Goal: Task Accomplishment & Management: Complete application form

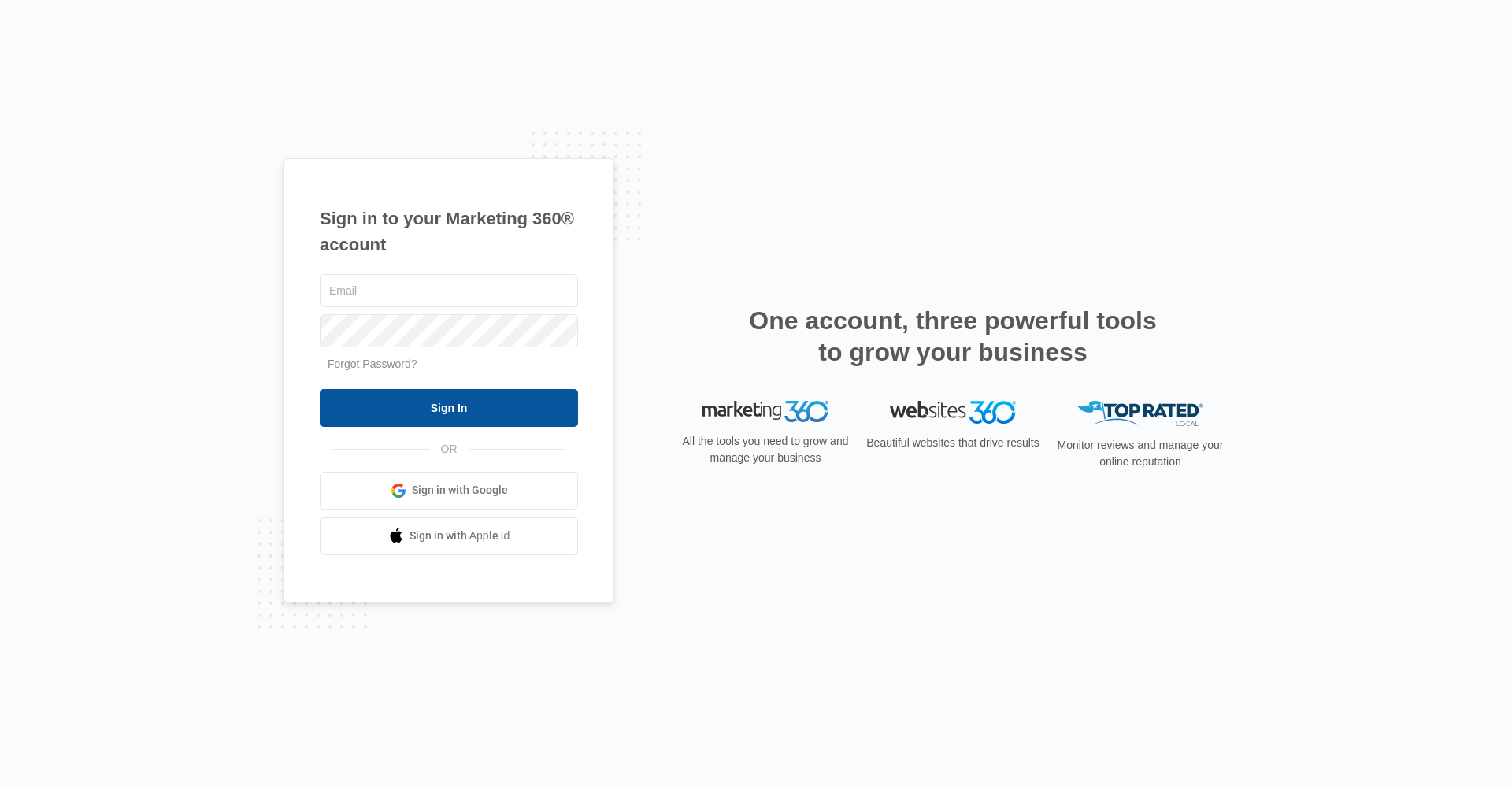
type input "[EMAIL_ADDRESS][DOMAIN_NAME]"
click at [476, 419] on input "Sign In" at bounding box center [448, 408] width 258 height 38
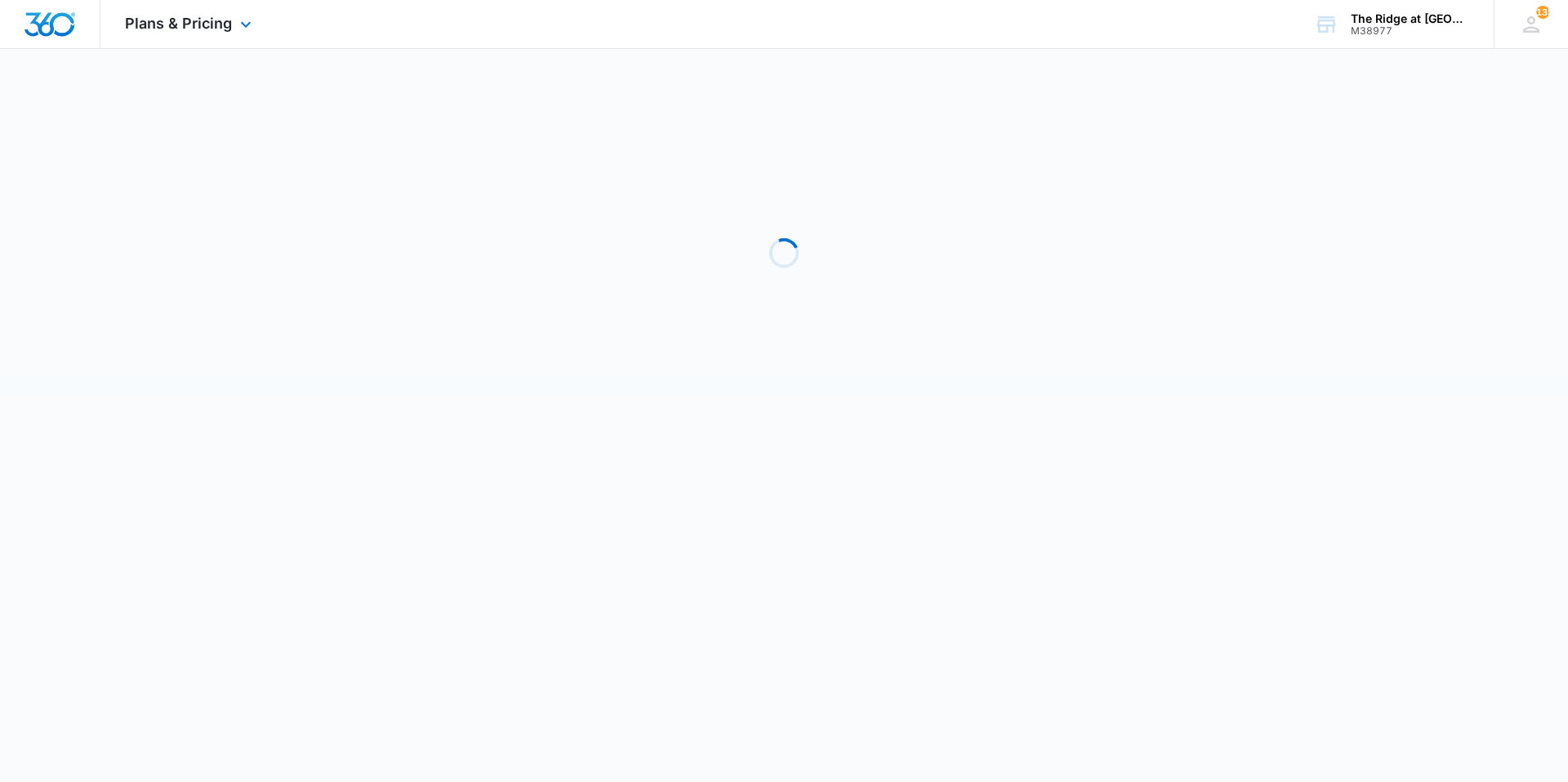
click at [118, 23] on div "Plans & Pricing Apps Reputation Websites Forms CRM Email Social Shop Payments P…" at bounding box center [190, 23] width 179 height 48
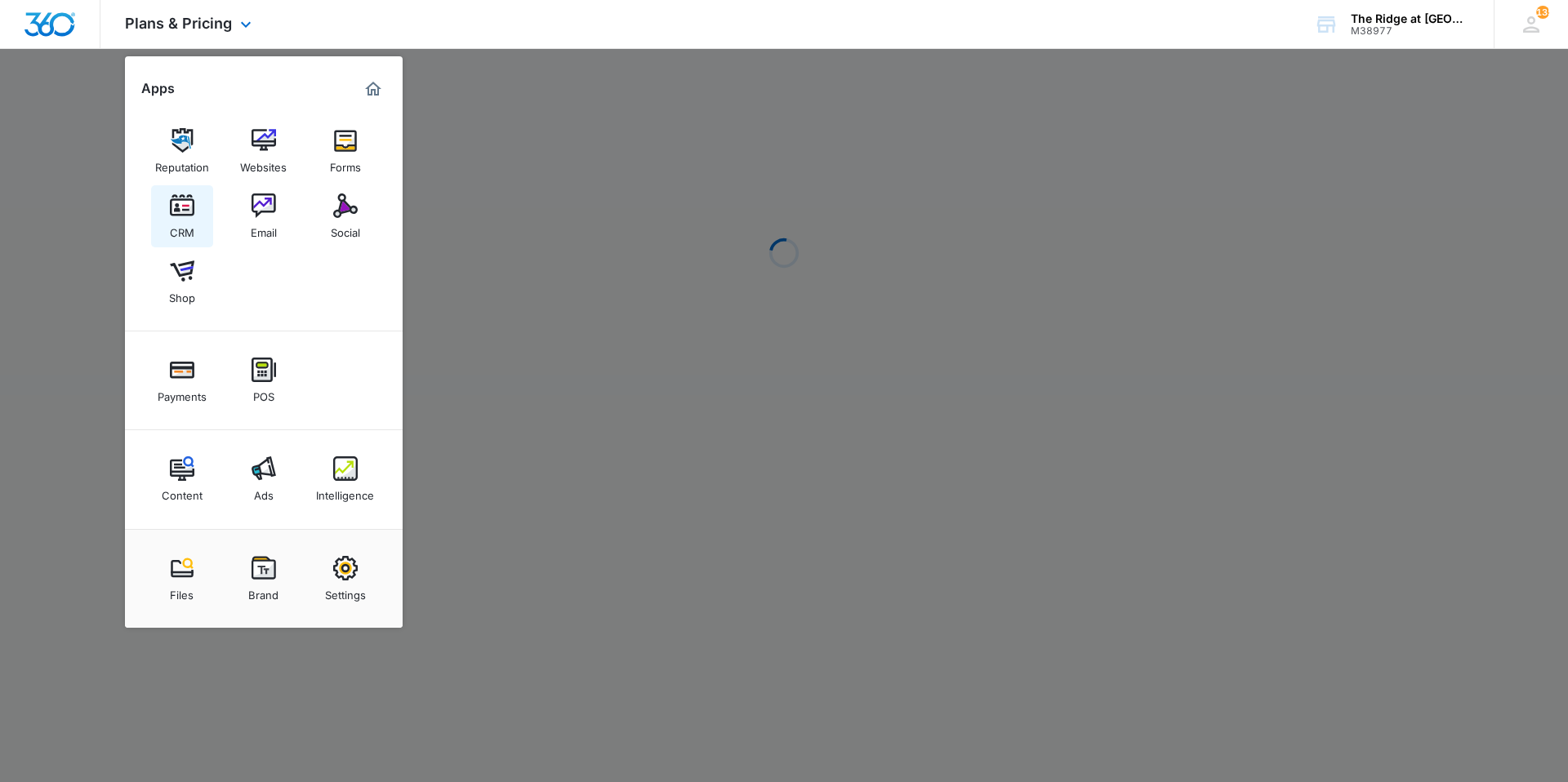
click at [181, 209] on img at bounding box center [182, 206] width 24 height 24
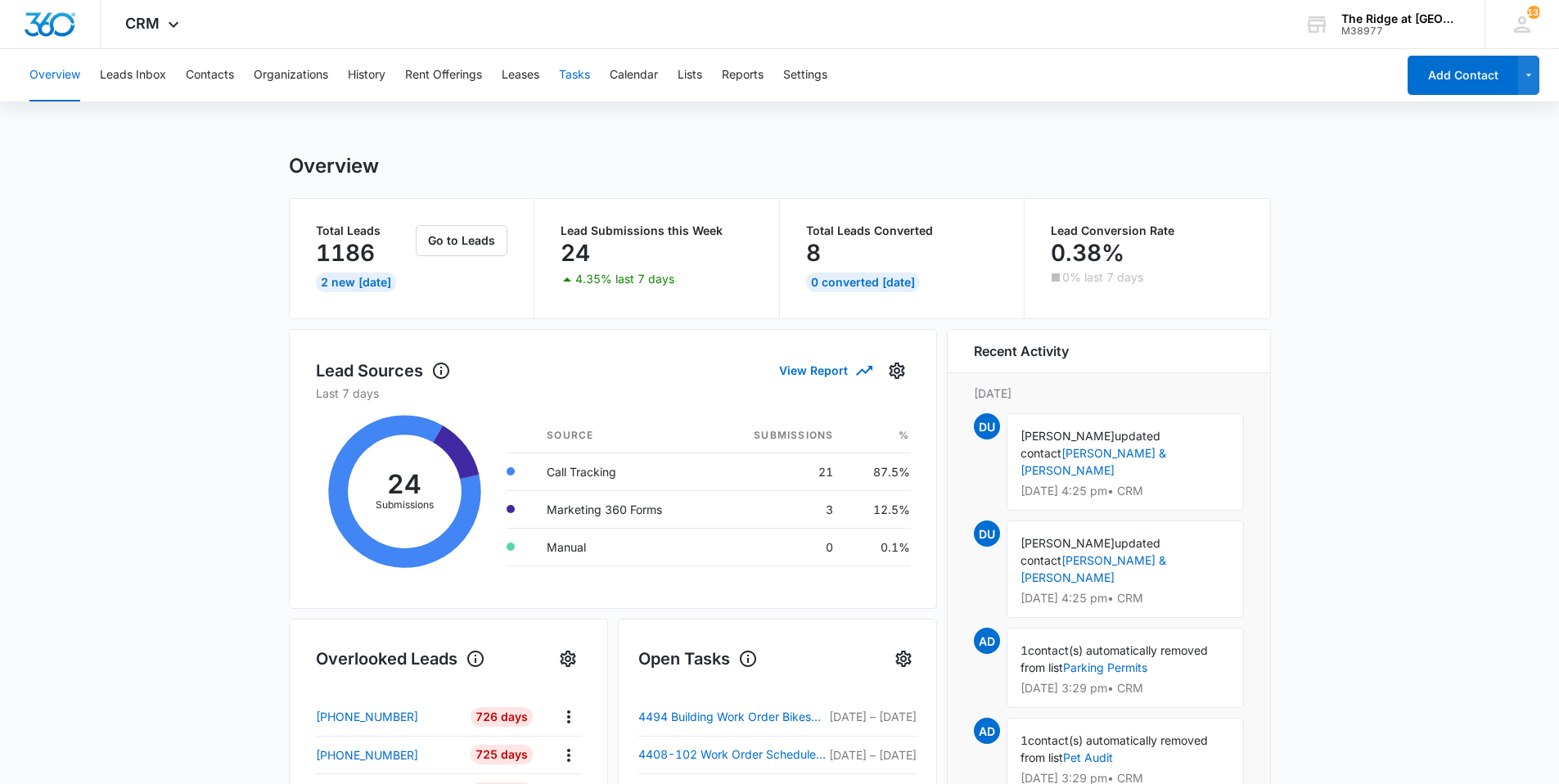
click at [581, 85] on button "Tasks" at bounding box center [574, 75] width 31 height 53
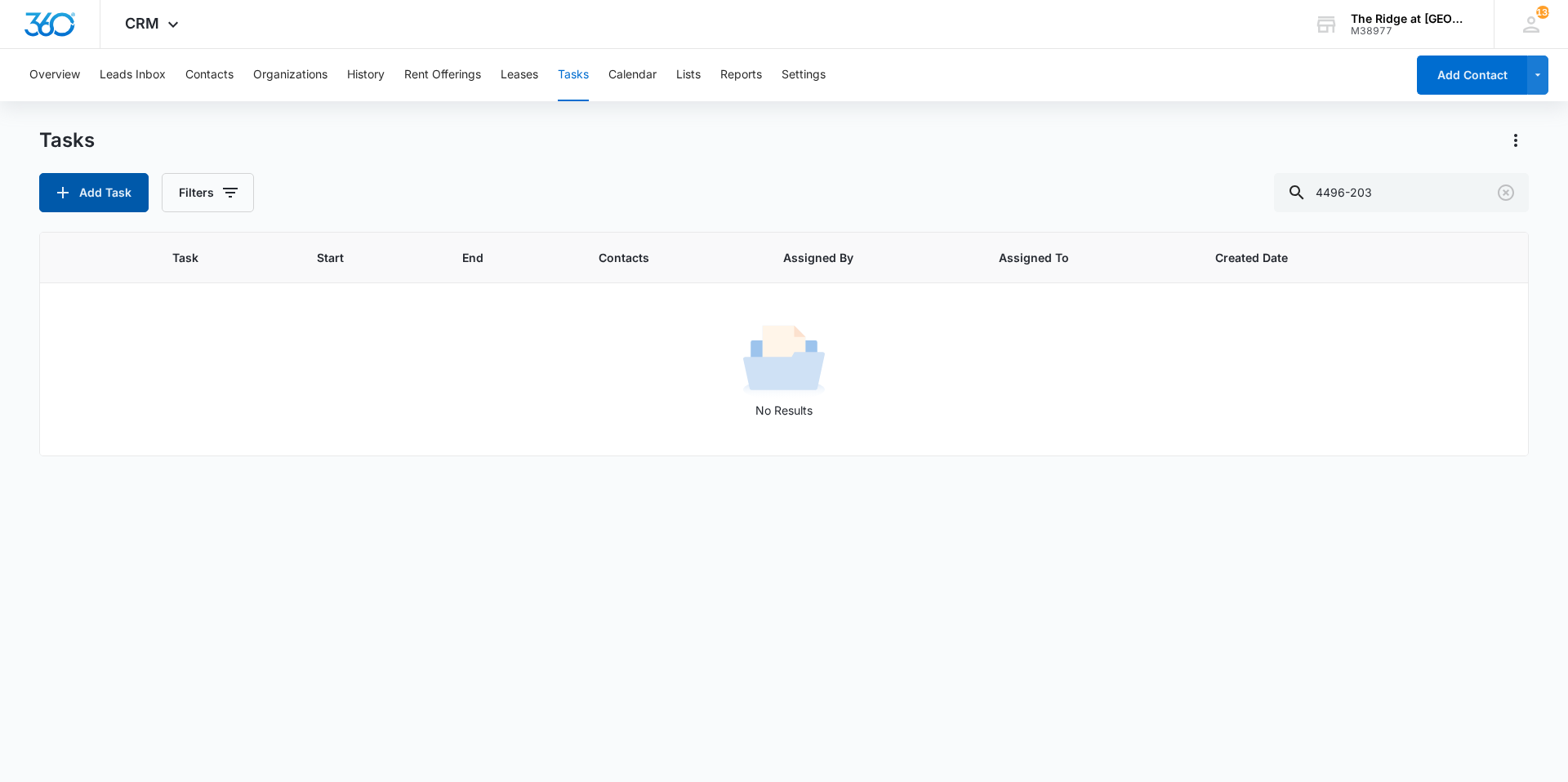
click at [118, 191] on button "Add Task" at bounding box center [94, 192] width 110 height 39
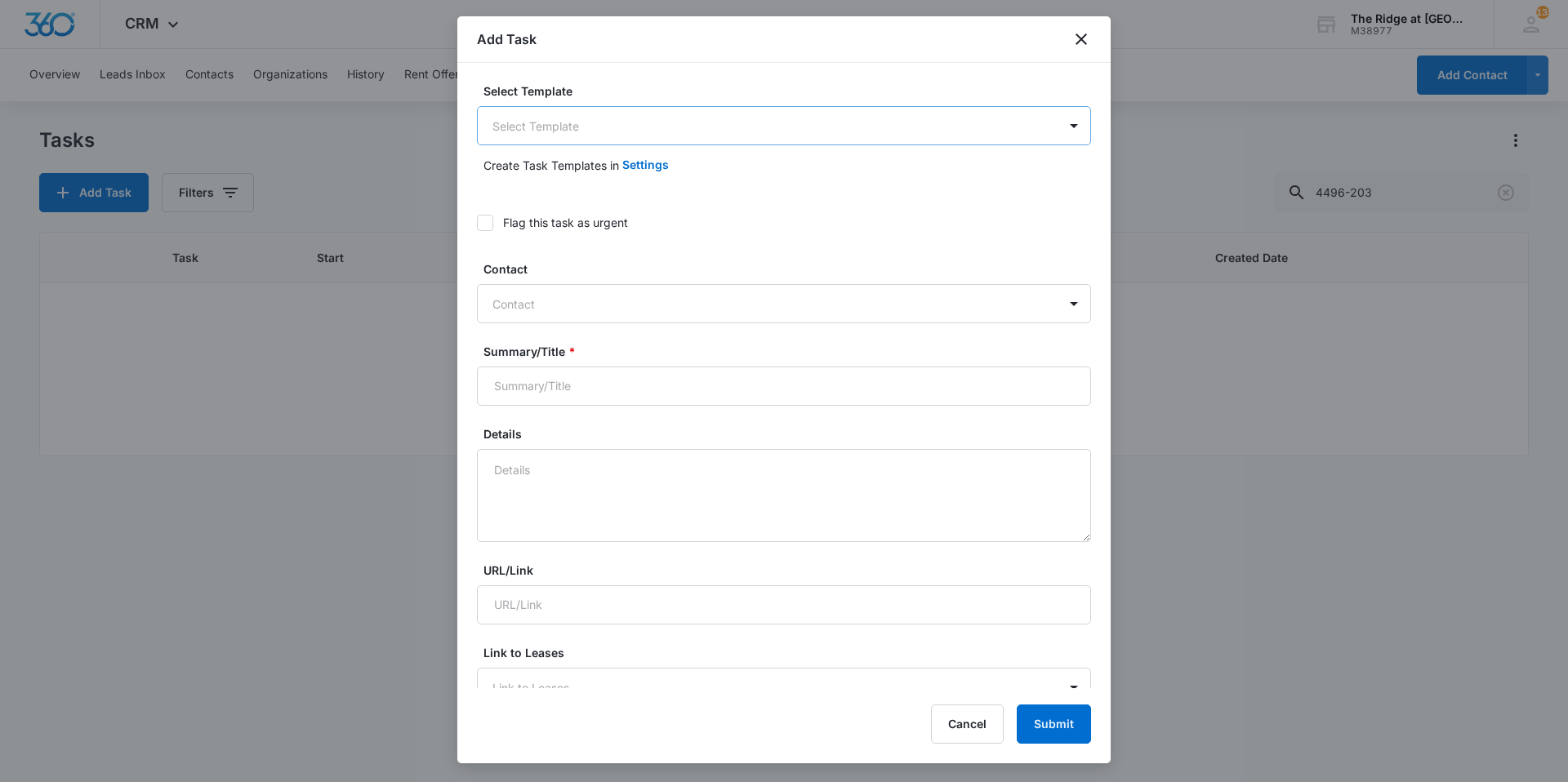
click at [667, 132] on body "CRM Apps Reputation Websites Forms CRM Email Social Shop Payments POS Content A…" at bounding box center [784, 391] width 1568 height 782
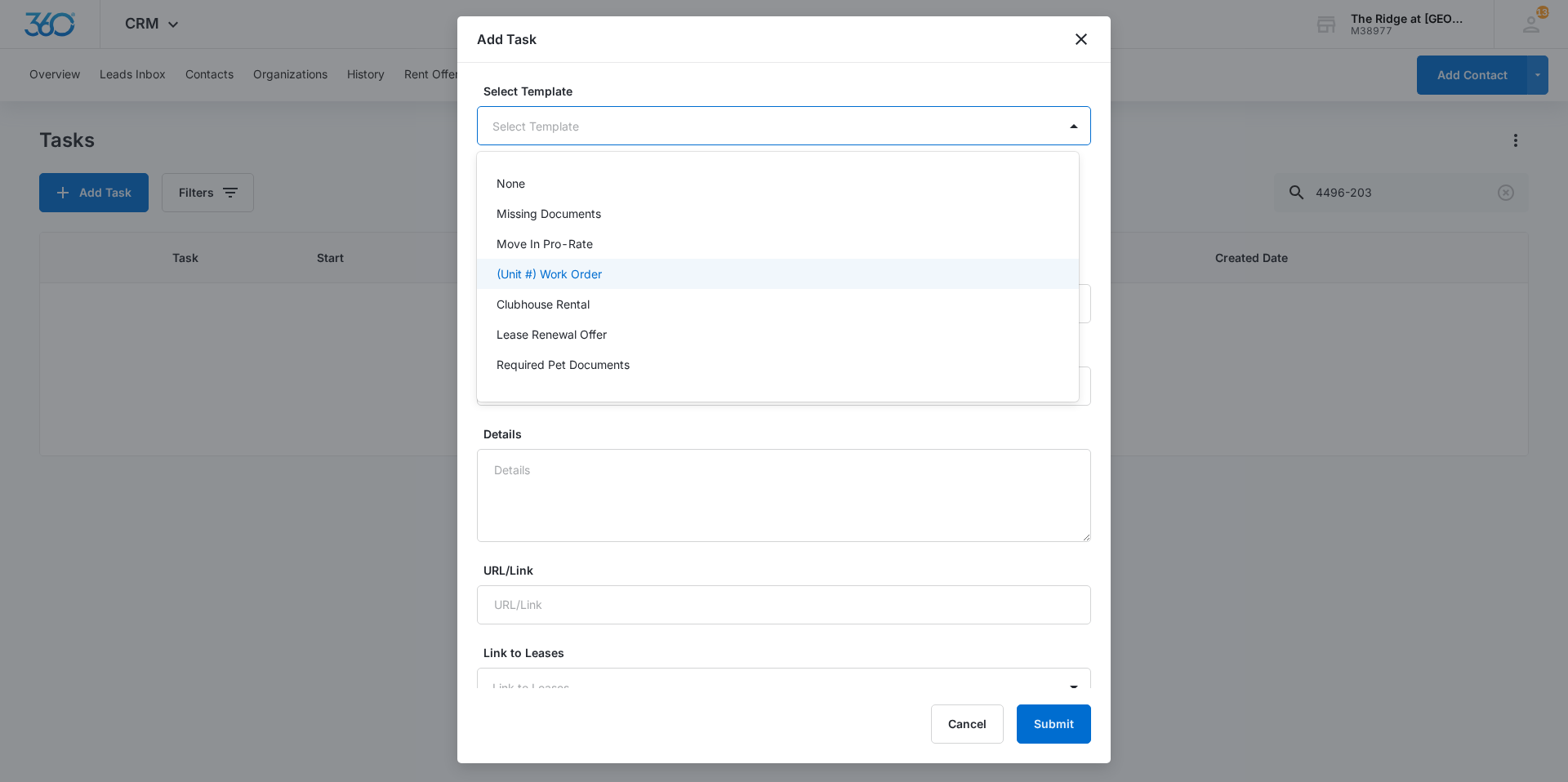
click at [612, 273] on div "(Unit #) Work Order" at bounding box center [776, 274] width 560 height 17
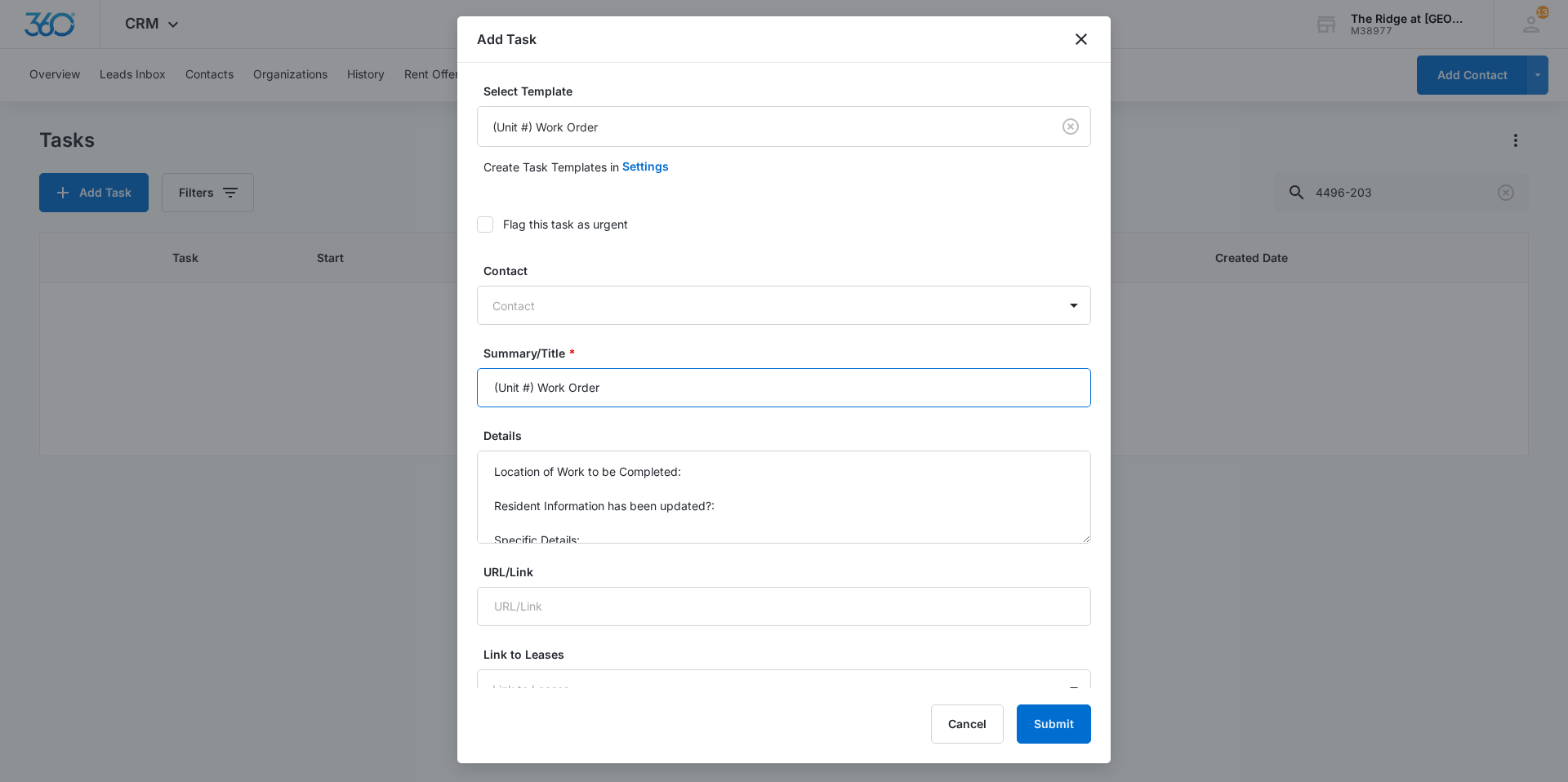
drag, startPoint x: 531, startPoint y: 389, endPoint x: 424, endPoint y: 384, distance: 107.1
click at [427, 385] on body "CRM Apps Reputation Websites Forms CRM Email Social Shop Payments POS Content A…" at bounding box center [784, 391] width 1568 height 782
type input "Work Order"
click at [572, 304] on div at bounding box center [774, 306] width 563 height 21
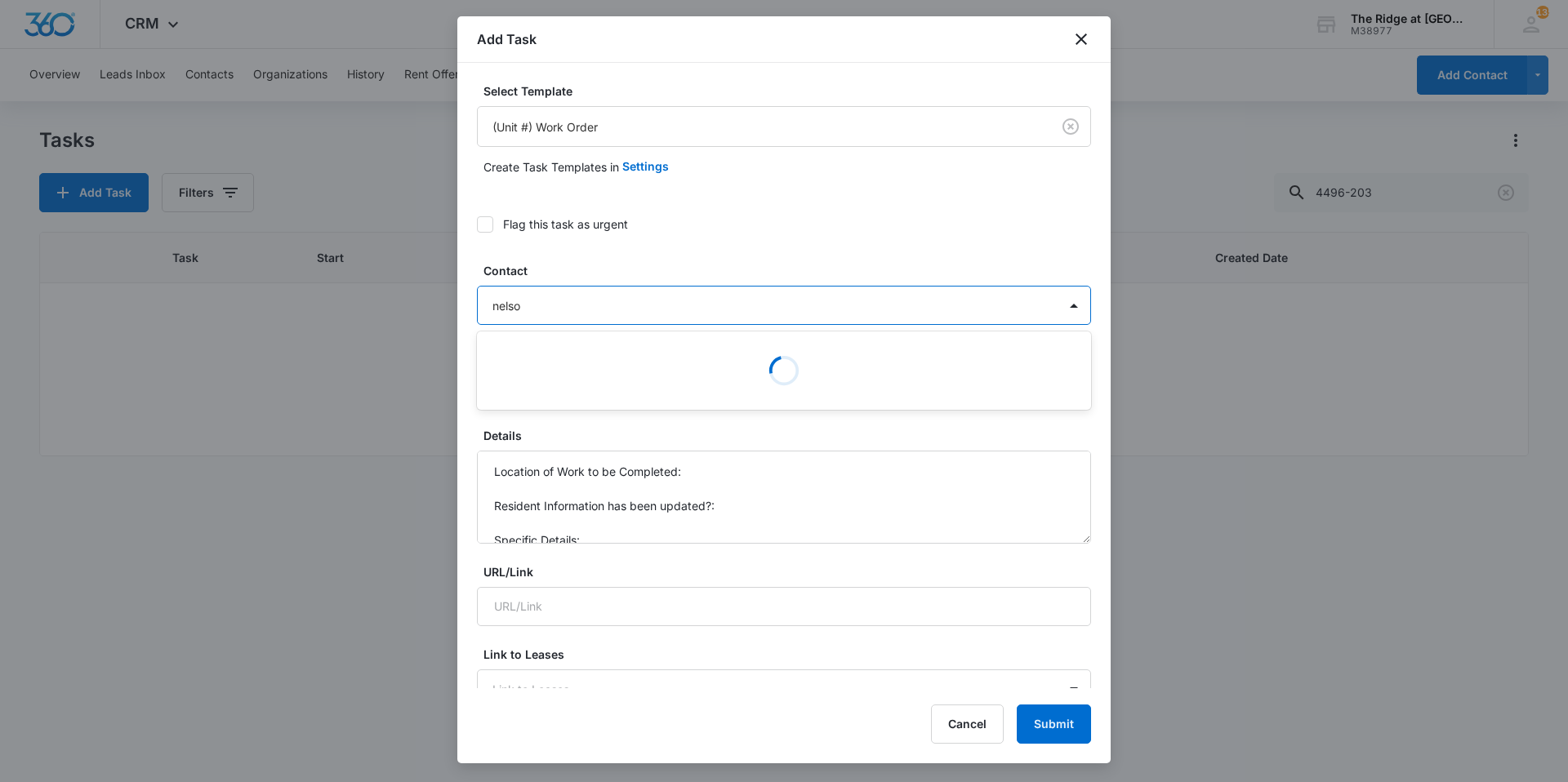
type input "nelson"
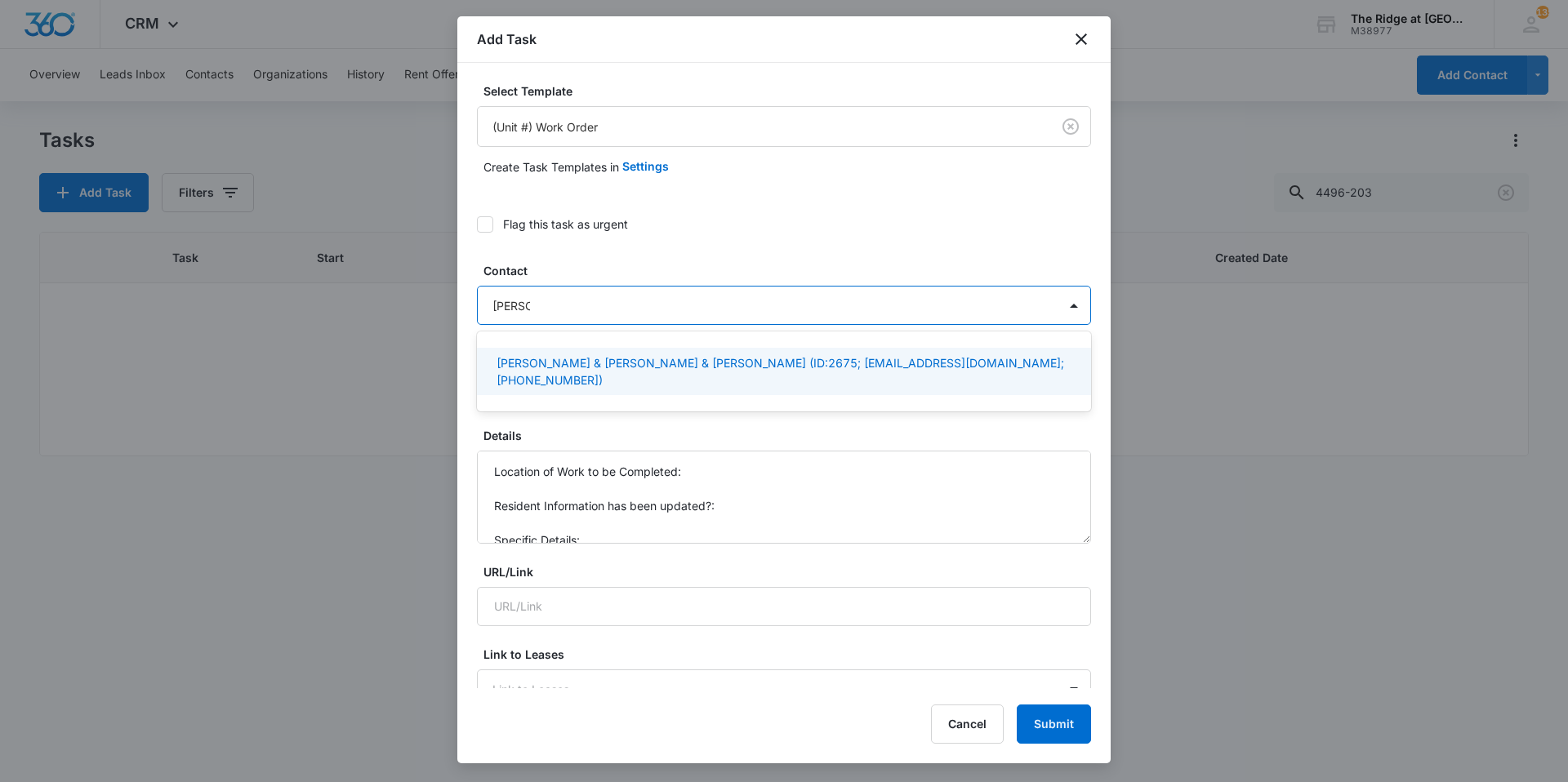
click at [588, 365] on p "Jaunine Crawford Nelson & Madisyn Nelson & Zury Sanchez Valles (ID:2675; jaunin…" at bounding box center [782, 371] width 572 height 35
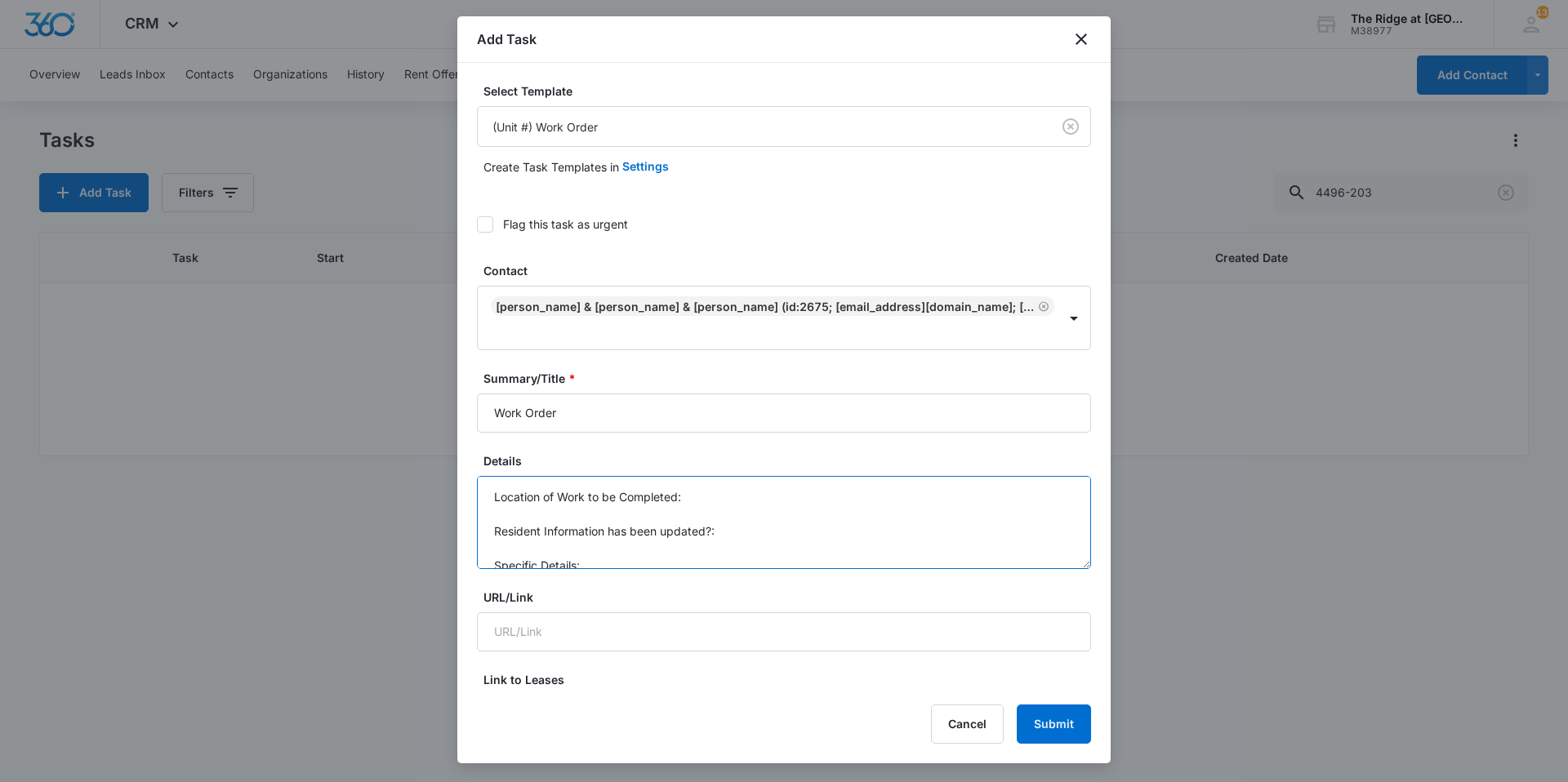
click at [678, 510] on textarea "Location of Work to be Completed: Resident Information has been updated?: Speci…" at bounding box center [784, 522] width 614 height 93
type textarea "P"
type textarea "Unit: 4404-308"
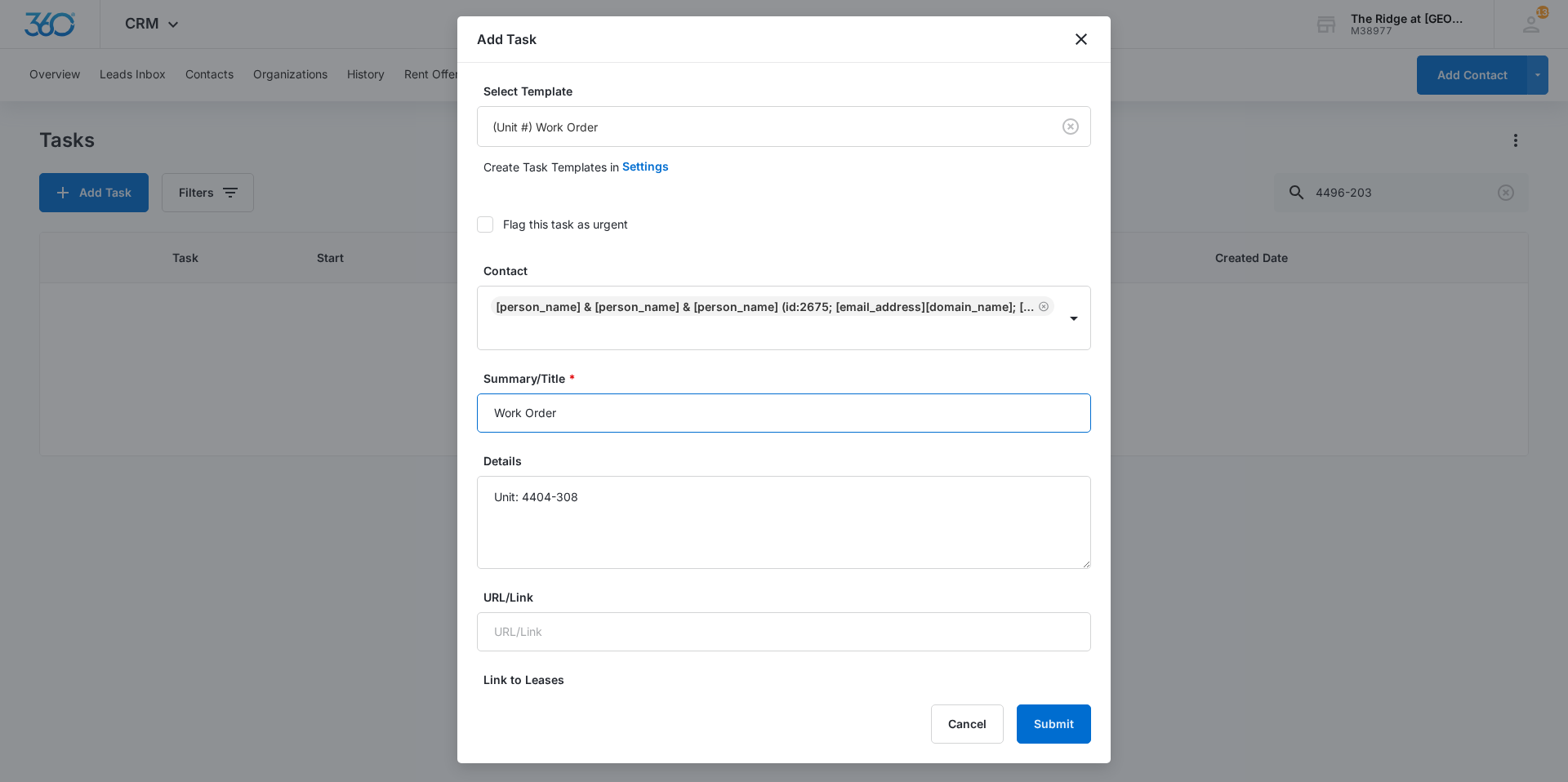
click at [502, 414] on input "Work Order" at bounding box center [784, 413] width 614 height 39
type input "4404-308 Work Order"
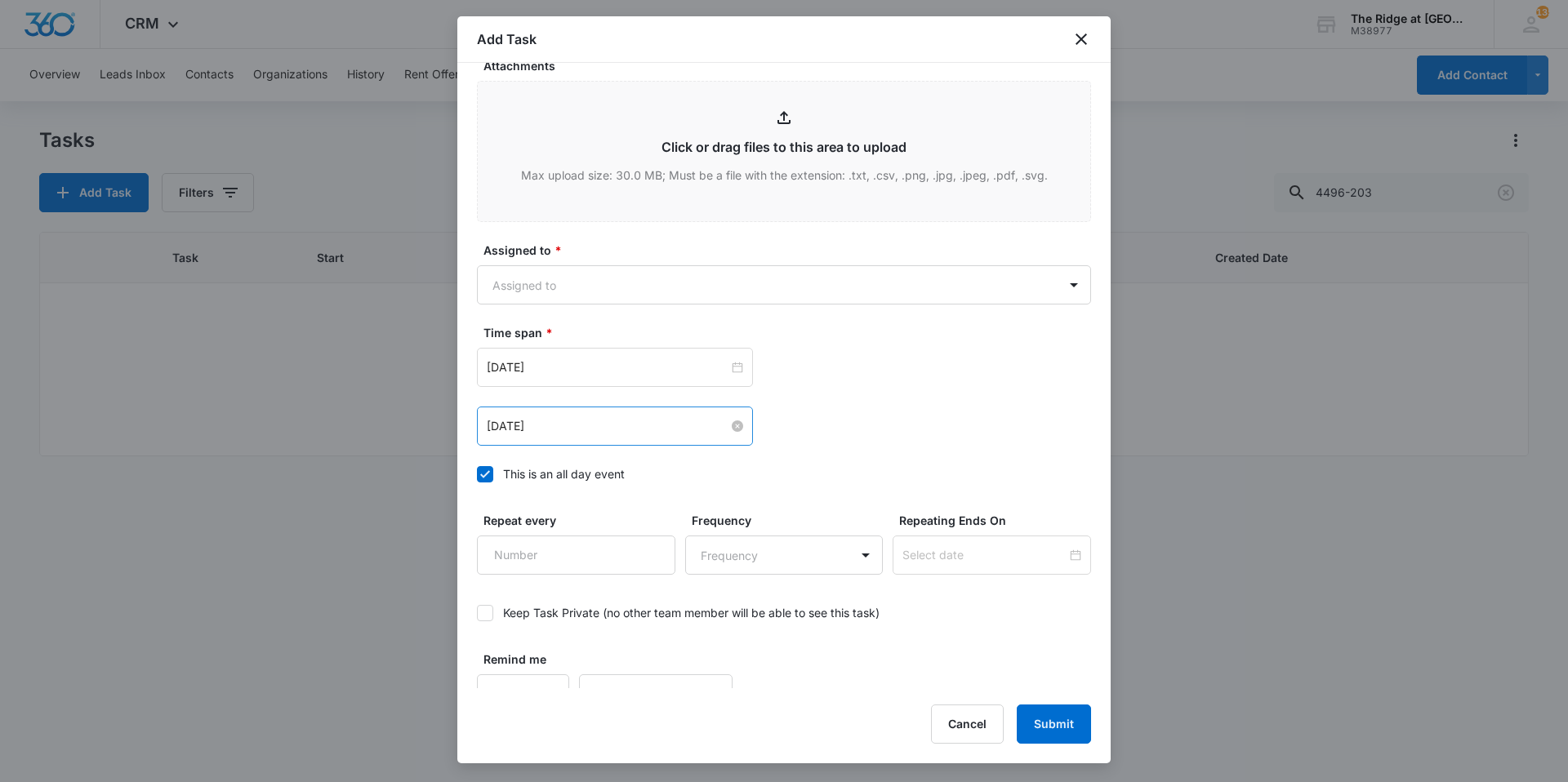
scroll to position [898, 0]
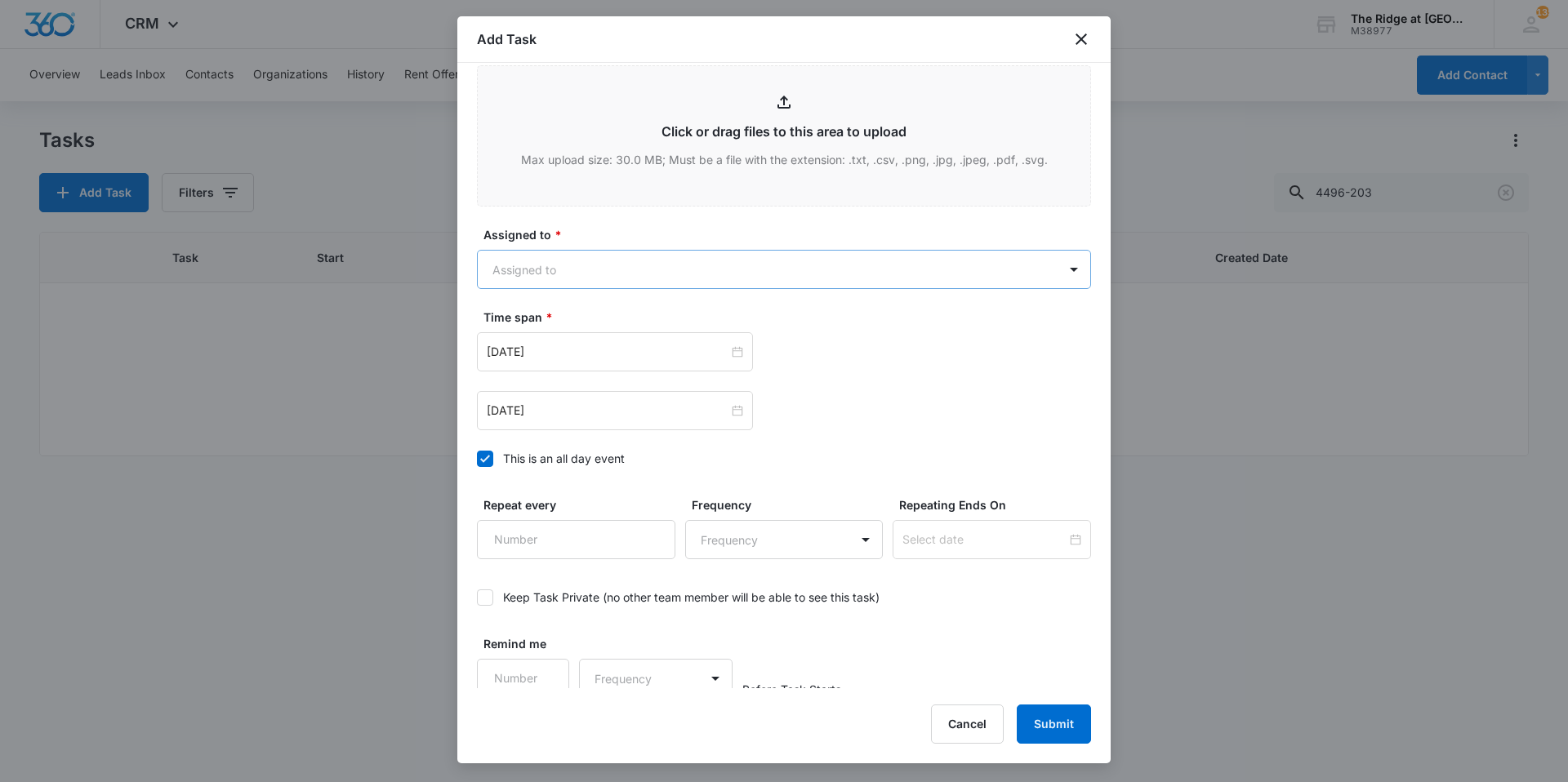
type textarea "Unit: 4404-308 Tenant: Jaunine Crawford Nelson Phone: 769-990-3163 Issue: Oven …"
click at [571, 283] on body "CRM Apps Reputation Websites Forms CRM Email Social Shop Payments POS Content A…" at bounding box center [784, 391] width 1568 height 782
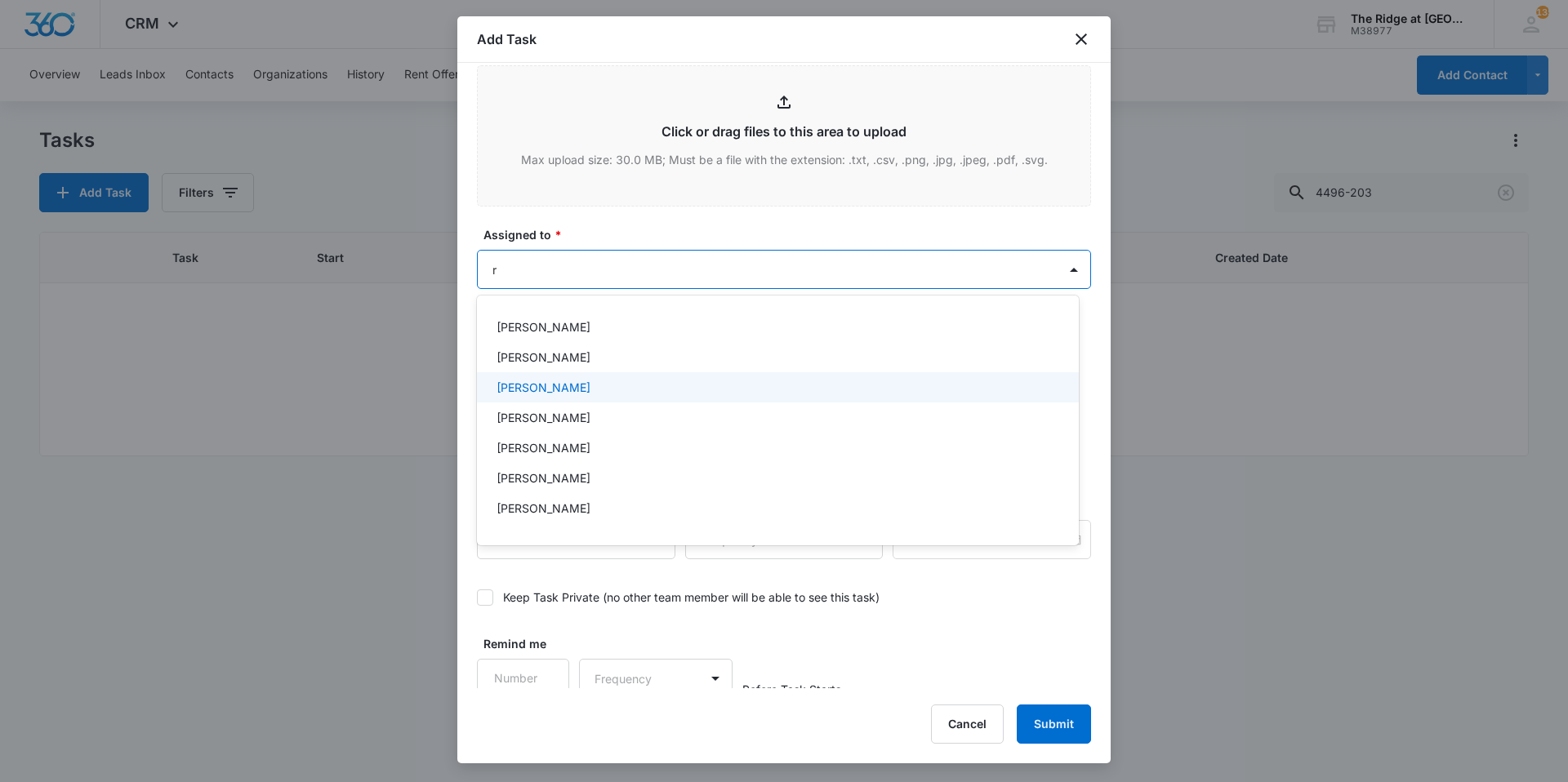
type input "ri"
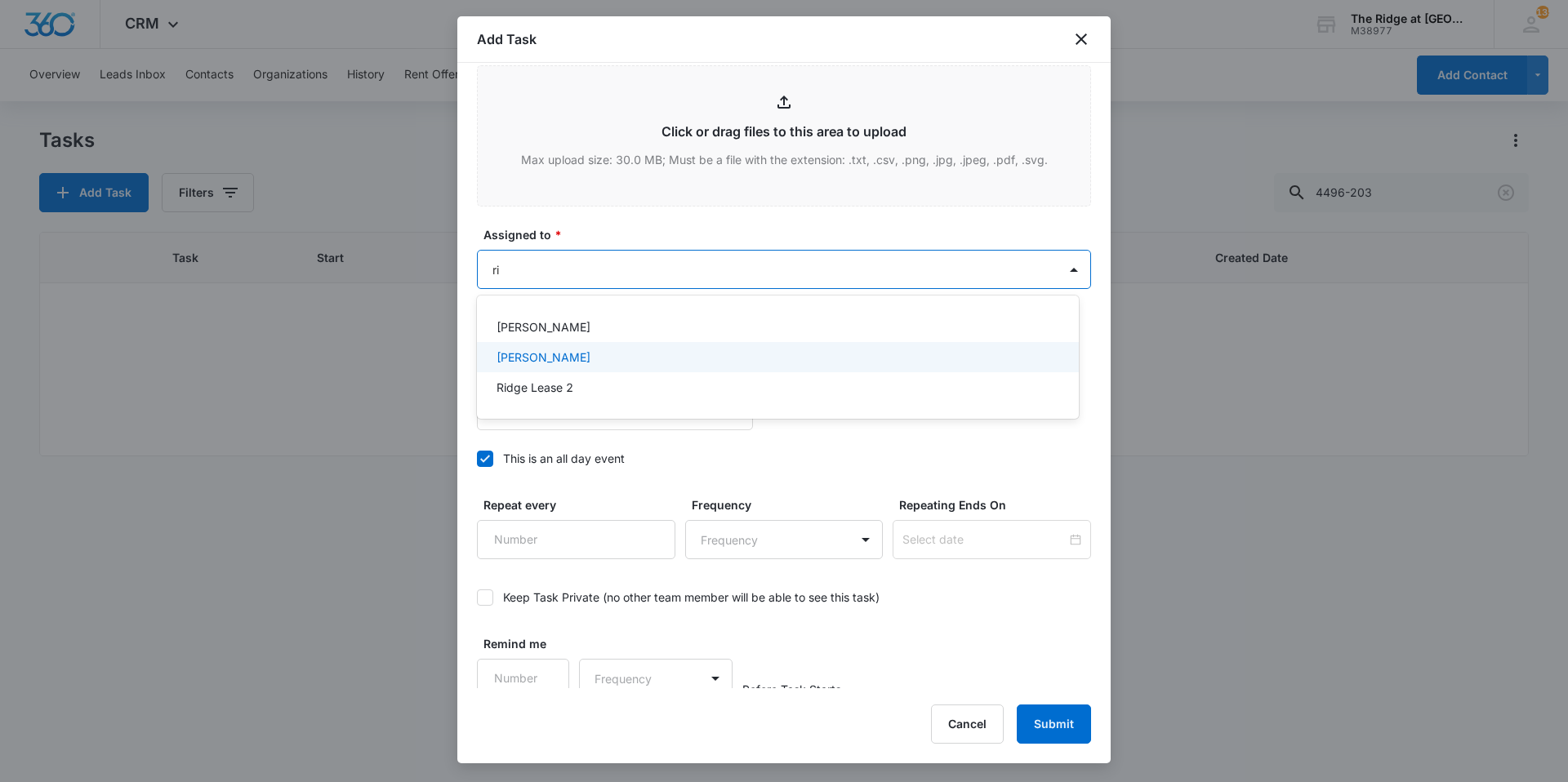
click at [549, 360] on p "Ricardo Marin" at bounding box center [544, 357] width 94 height 17
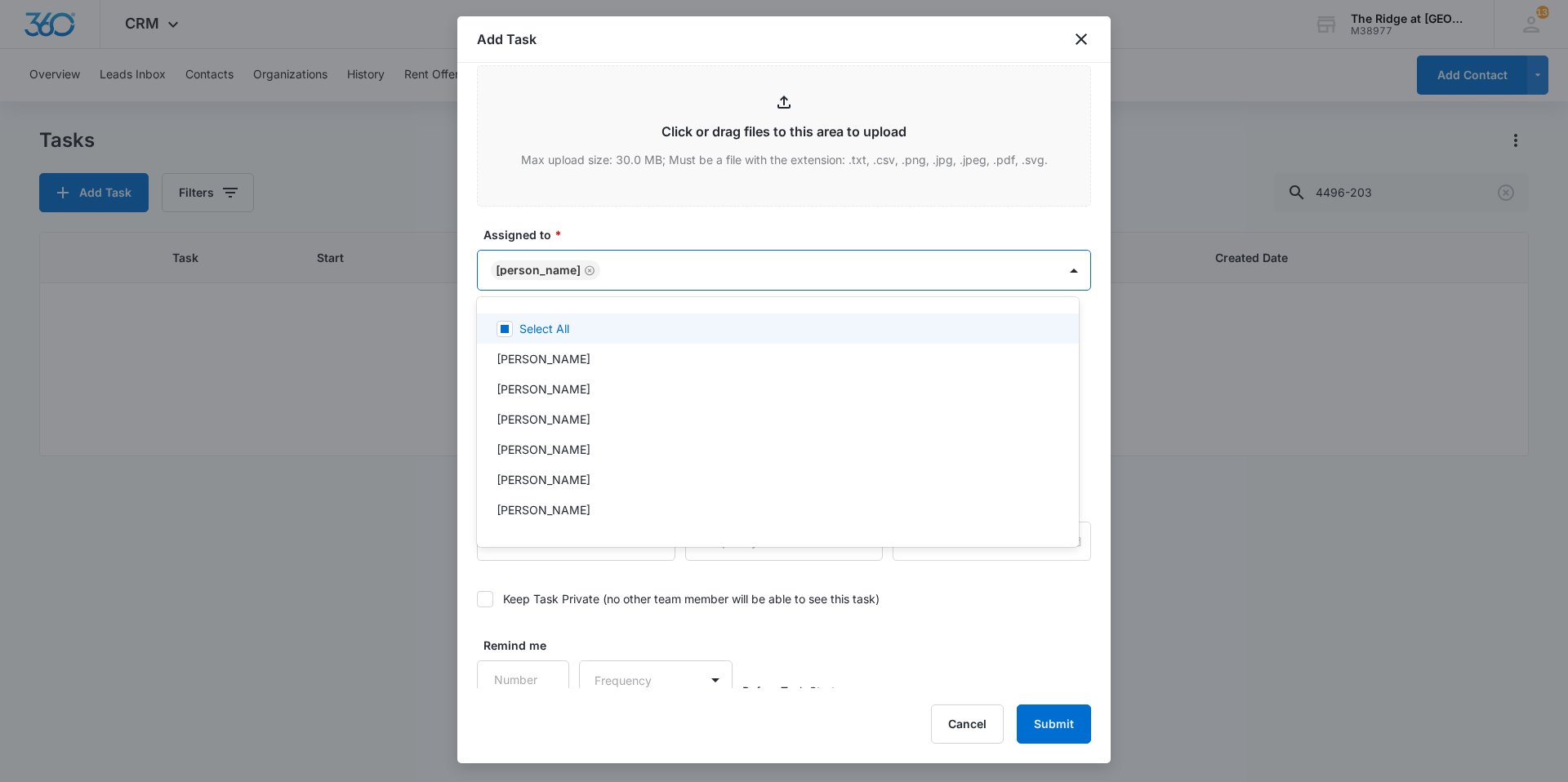
click at [655, 262] on div at bounding box center [784, 391] width 1568 height 782
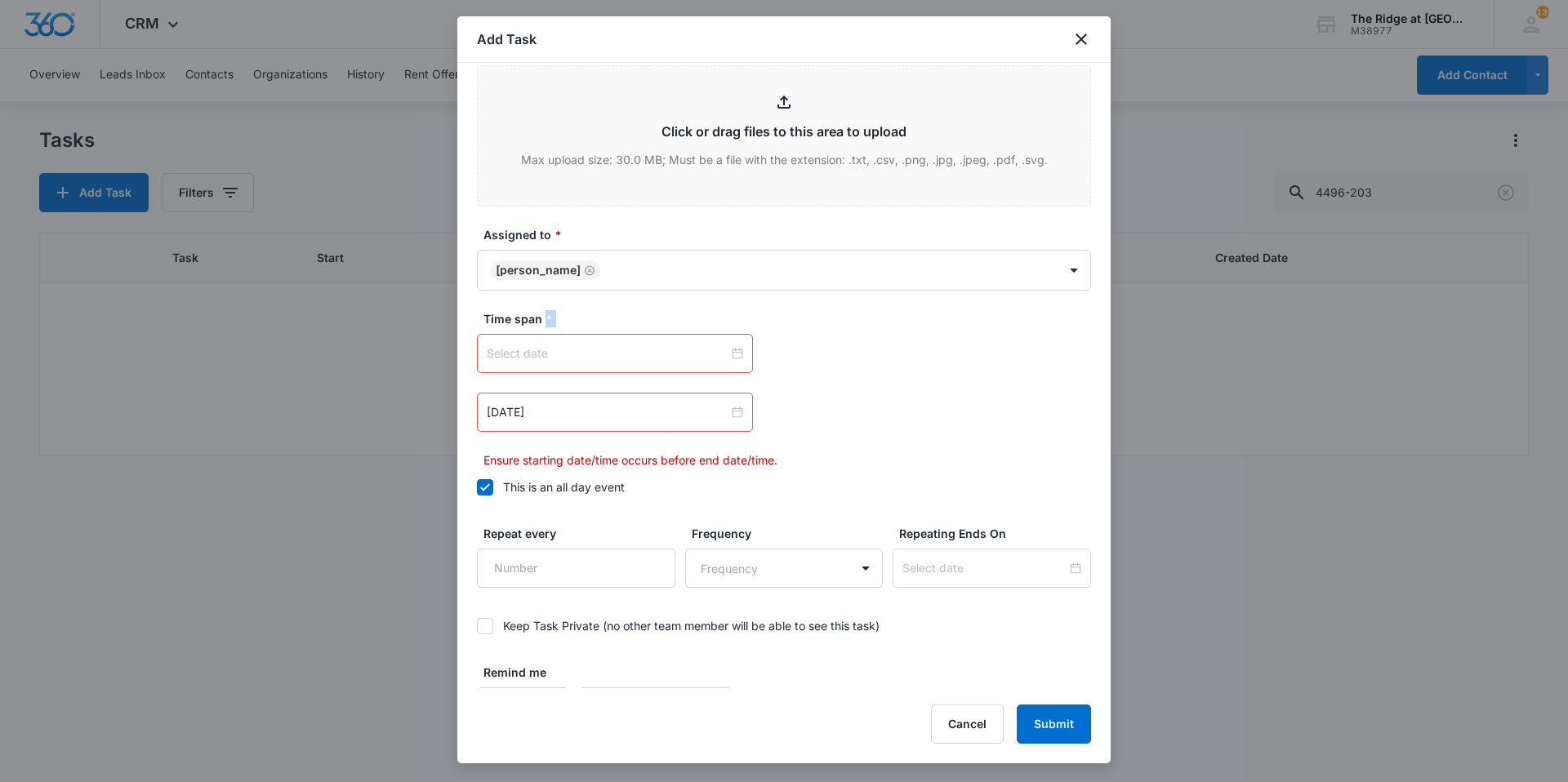
click at [735, 354] on div at bounding box center [614, 353] width 256 height 18
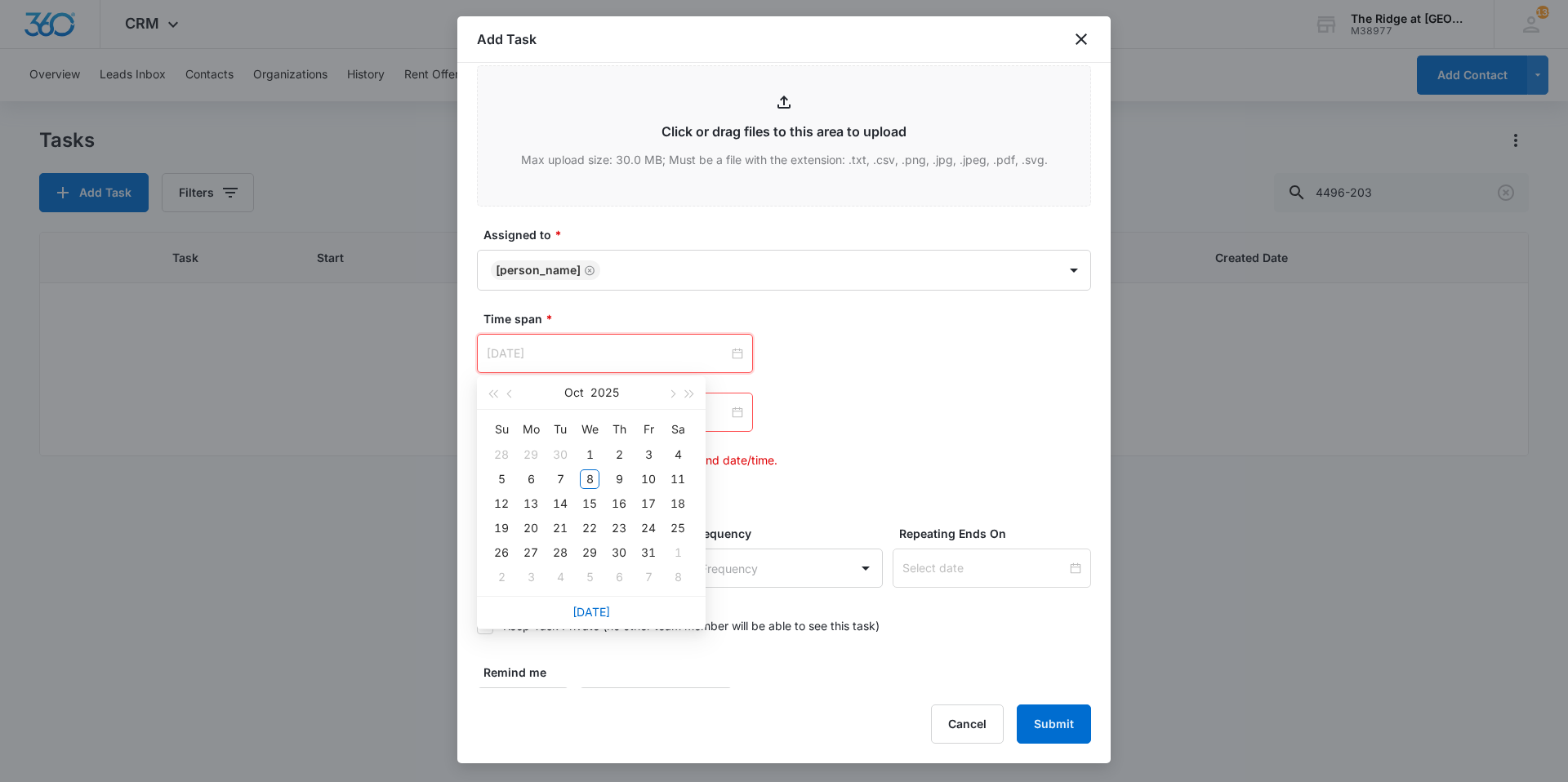
type input "Nov 5, 2025"
click at [595, 611] on link "Today" at bounding box center [592, 611] width 38 height 14
type input "Oct 8, 2025"
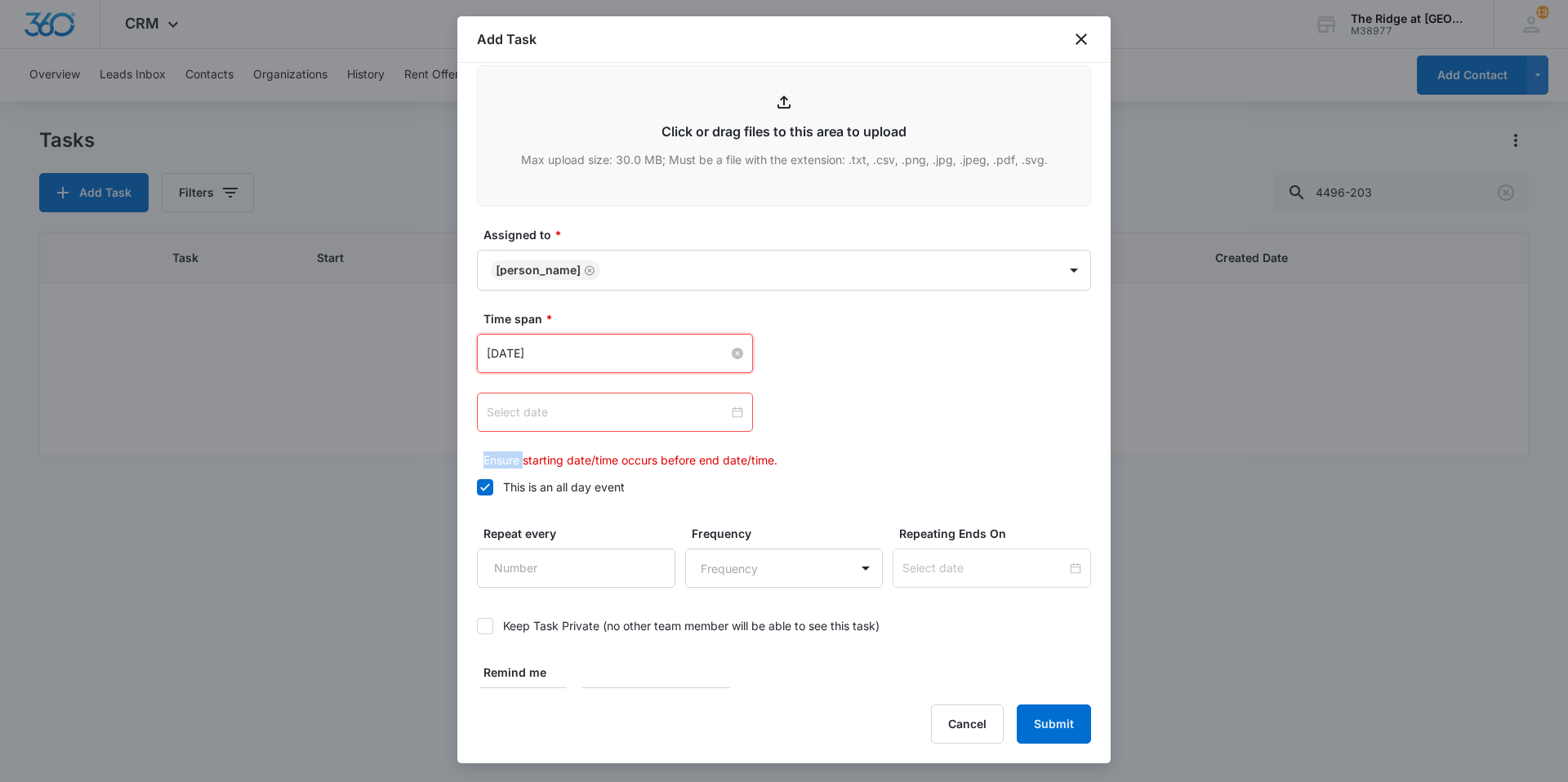
click at [729, 417] on div at bounding box center [614, 412] width 256 height 18
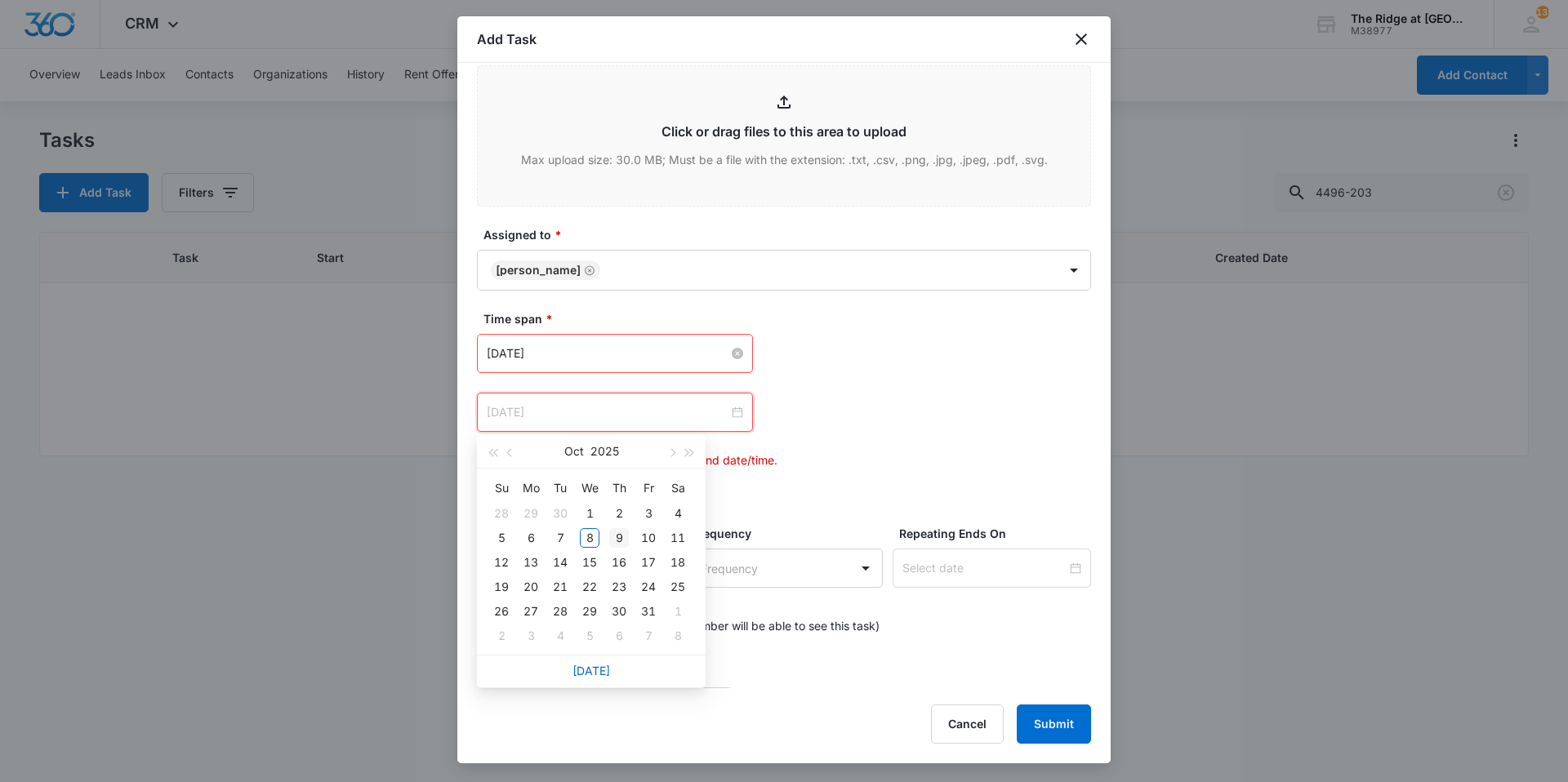
type input "Oct 9, 2025"
click at [617, 540] on div "9" at bounding box center [619, 538] width 20 height 20
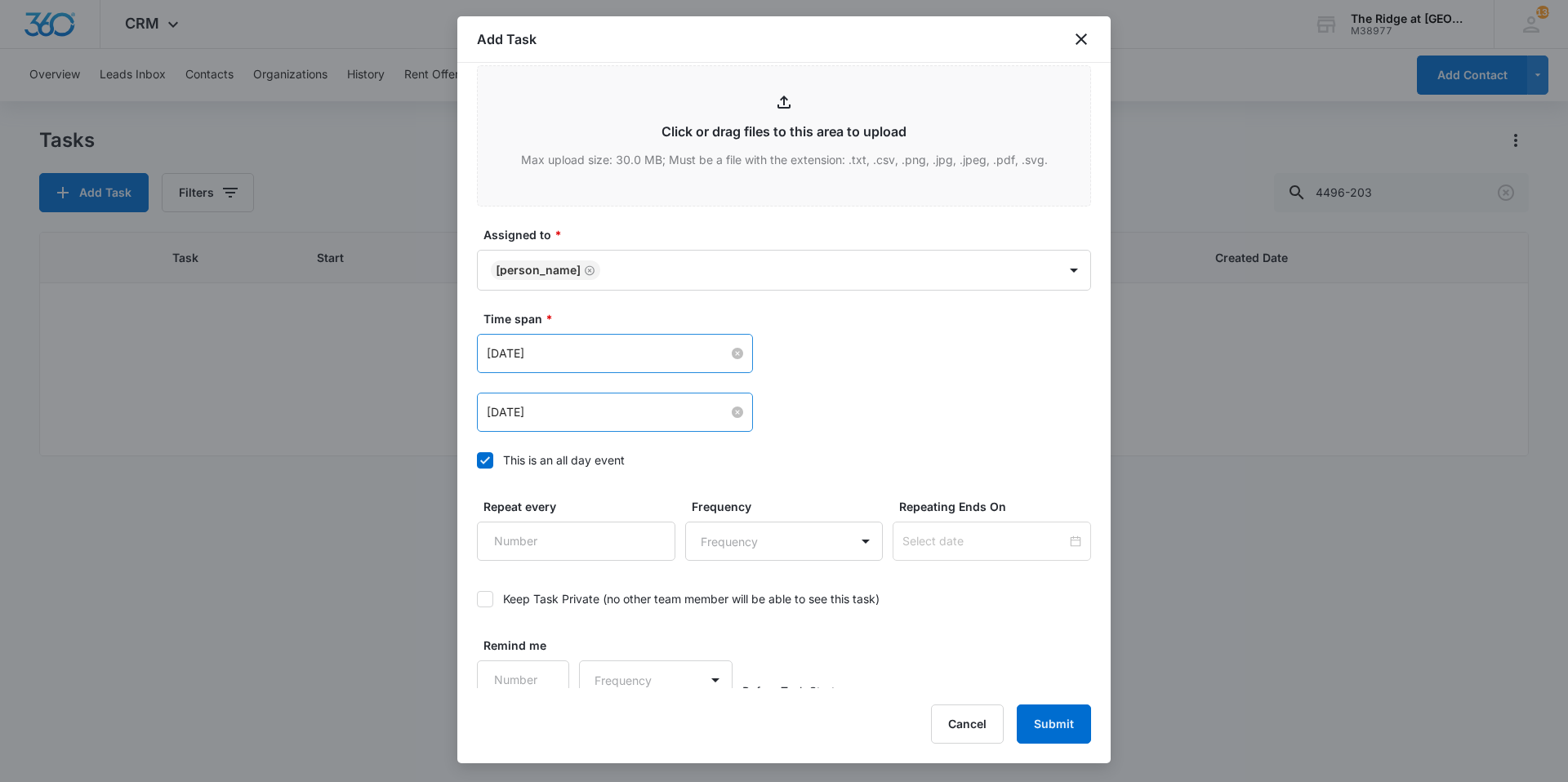
click at [844, 391] on div "Oct 8, 2025 Oct 2025 Su Mo Tu We Th Fr Sa 28 29 30 1 2 3 4 5 6 7 8 9 10 11 12 1…" at bounding box center [784, 383] width 614 height 98
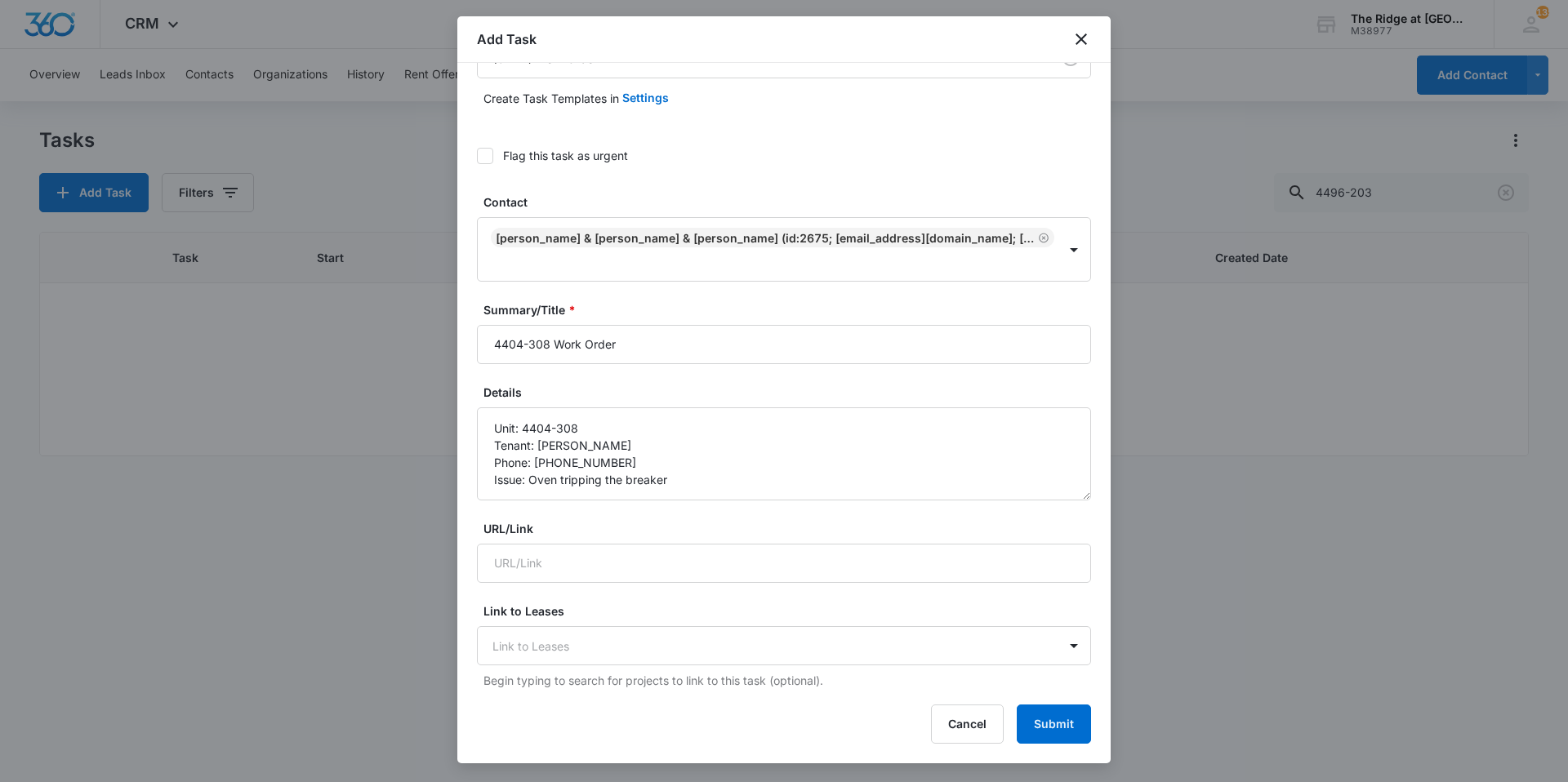
scroll to position [163, 0]
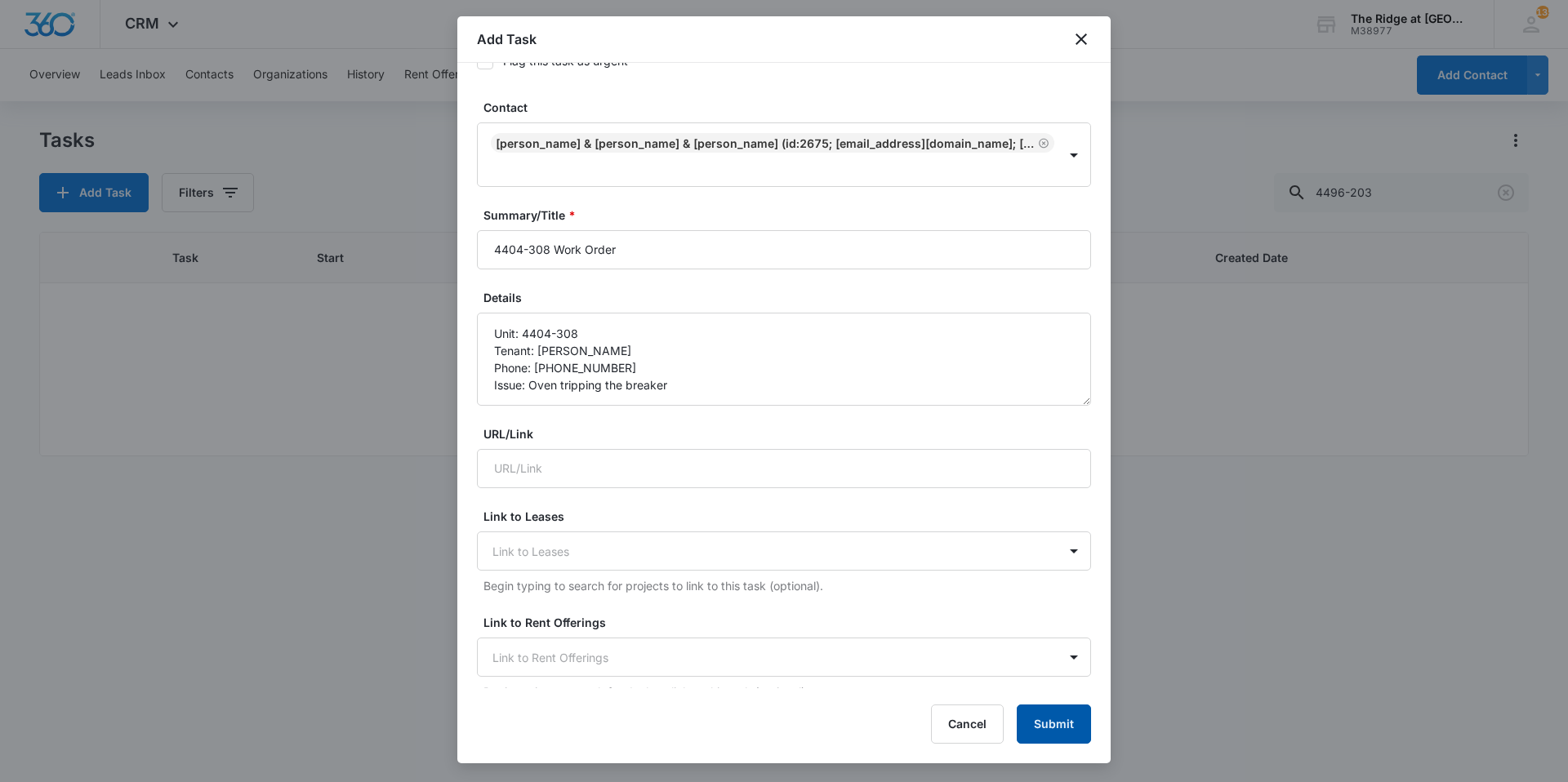
click at [1053, 735] on button "Submit" at bounding box center [1053, 724] width 74 height 39
